Goal: Task Accomplishment & Management: Manage account settings

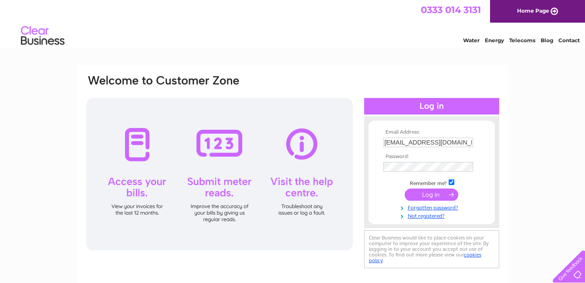
click at [430, 192] on input "submit" at bounding box center [432, 195] width 54 height 12
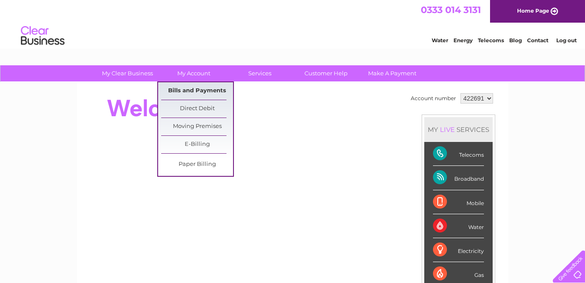
click at [186, 89] on link "Bills and Payments" at bounding box center [197, 90] width 72 height 17
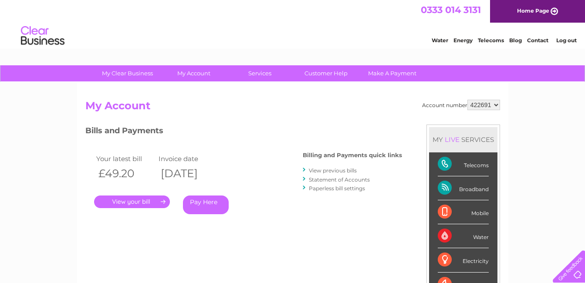
click at [128, 204] on link "." at bounding box center [132, 202] width 76 height 13
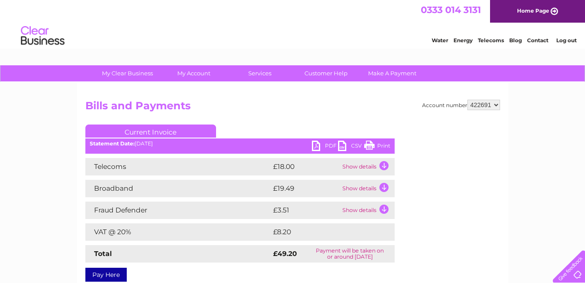
click at [380, 143] on link "Print" at bounding box center [377, 147] width 26 height 13
